Goal: Navigation & Orientation: Understand site structure

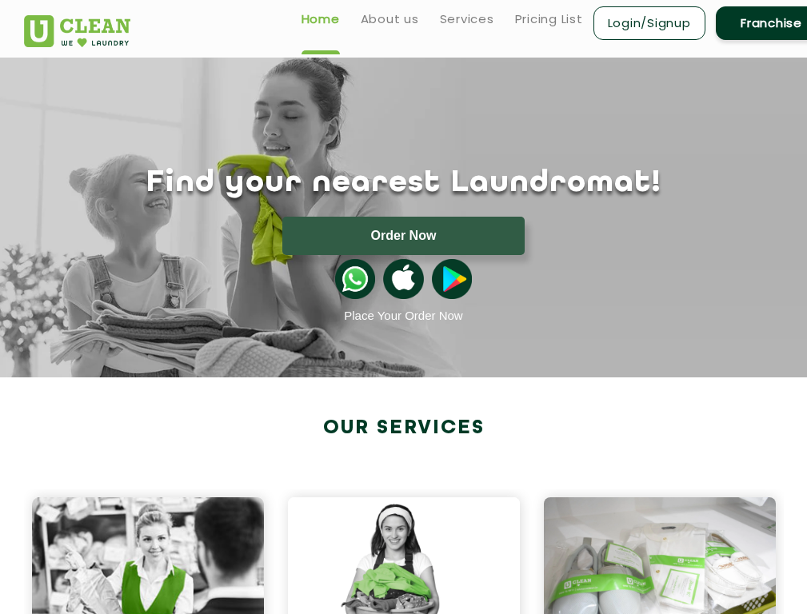
click at [471, 19] on link "Services" at bounding box center [467, 19] width 54 height 19
